Goal: Check status: Check status

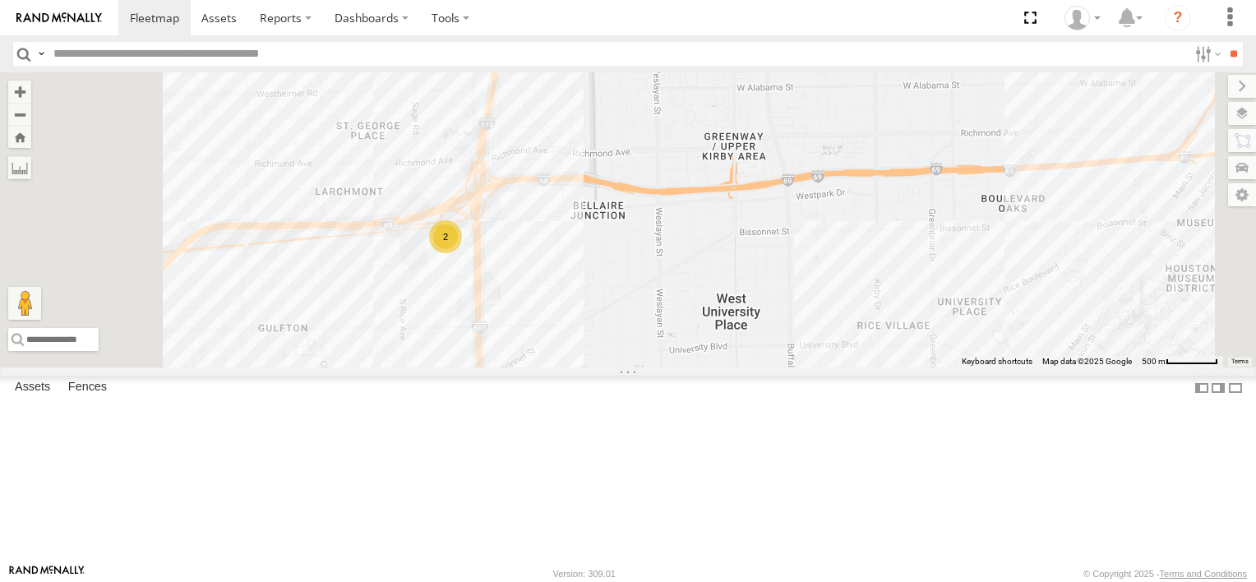
click at [0, 0] on div "TRANSIT VAN Common Bond" at bounding box center [0, 0] width 0 height 0
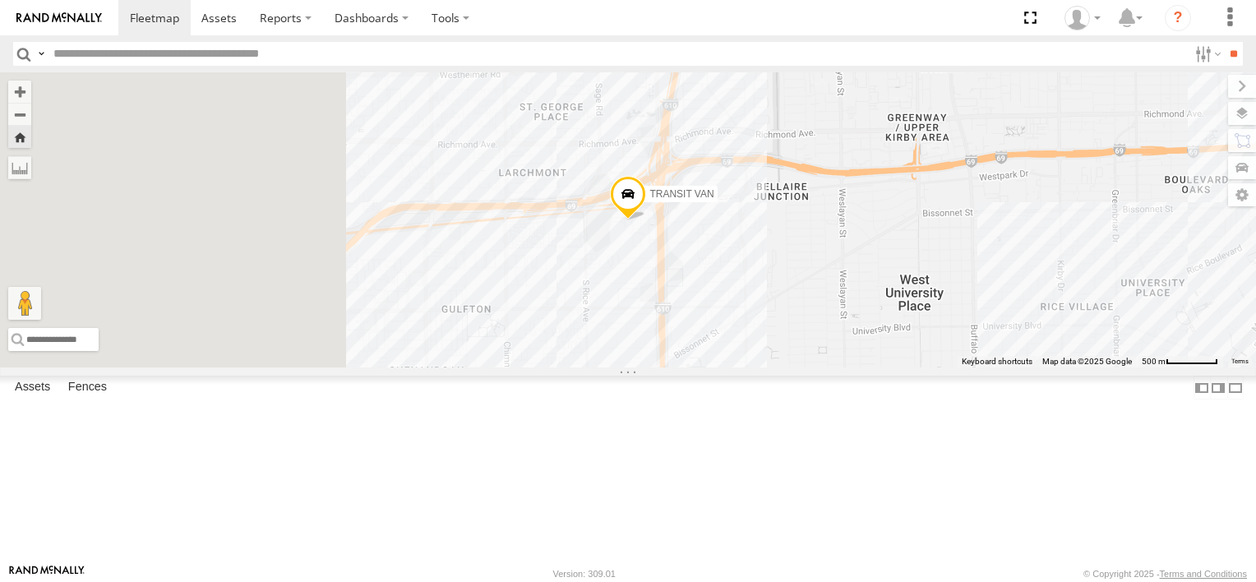
click at [0, 0] on div "TRANSIT VAN Common Bond" at bounding box center [0, 0] width 0 height 0
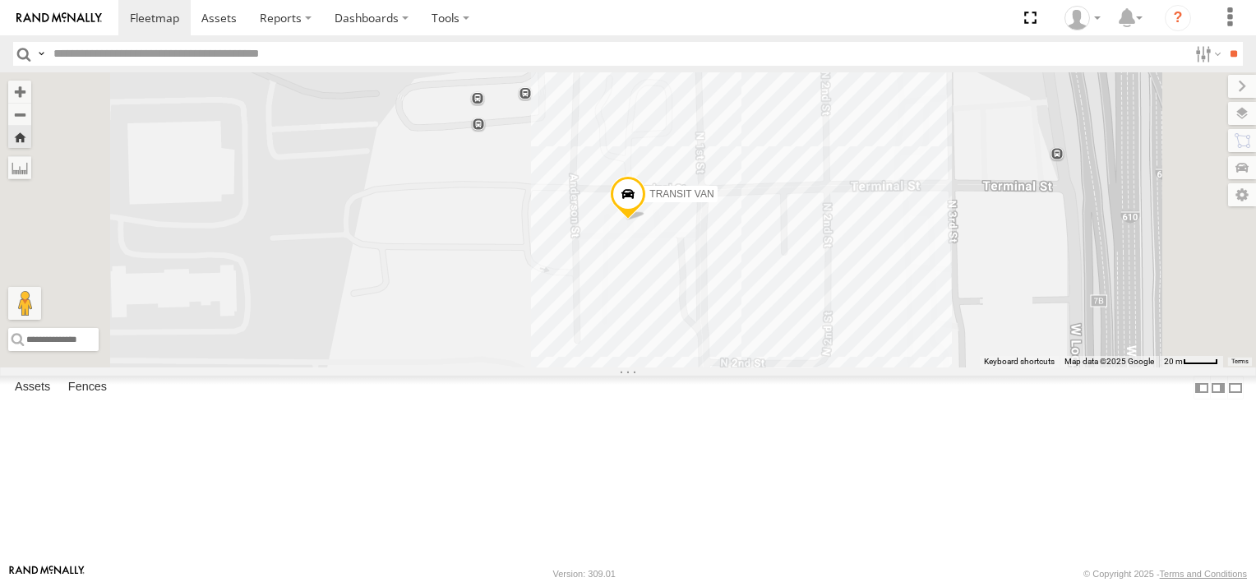
drag, startPoint x: 61, startPoint y: 238, endPoint x: 32, endPoint y: 240, distance: 28.9
click at [0, 0] on div at bounding box center [0, 0] width 0 height 0
click at [714, 200] on span "TRANSIT VAN" at bounding box center [681, 194] width 64 height 12
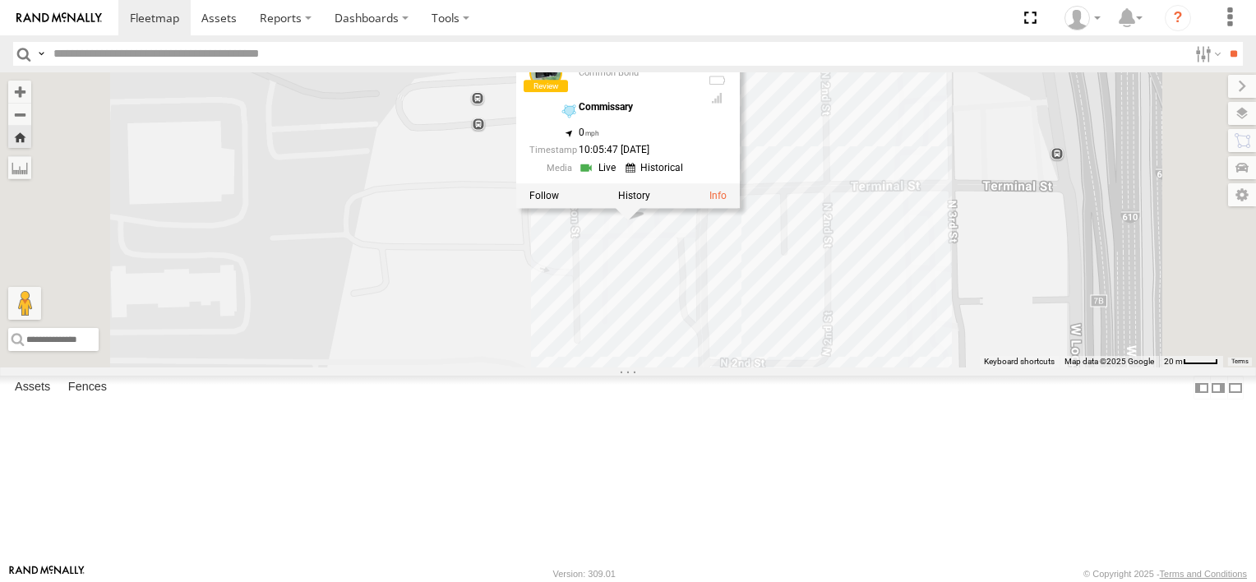
click at [621, 175] on link at bounding box center [600, 167] width 42 height 16
